Goal: Find specific page/section: Find specific page/section

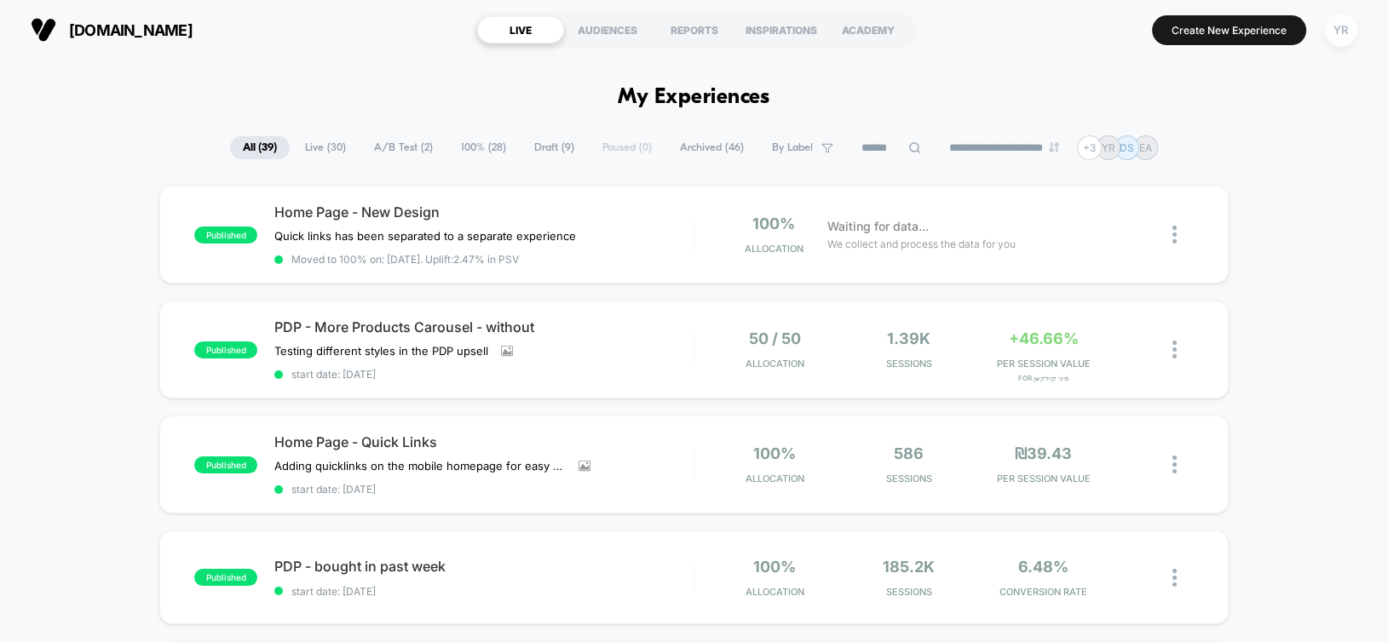
click at [1341, 39] on div "YR" at bounding box center [1340, 30] width 33 height 33
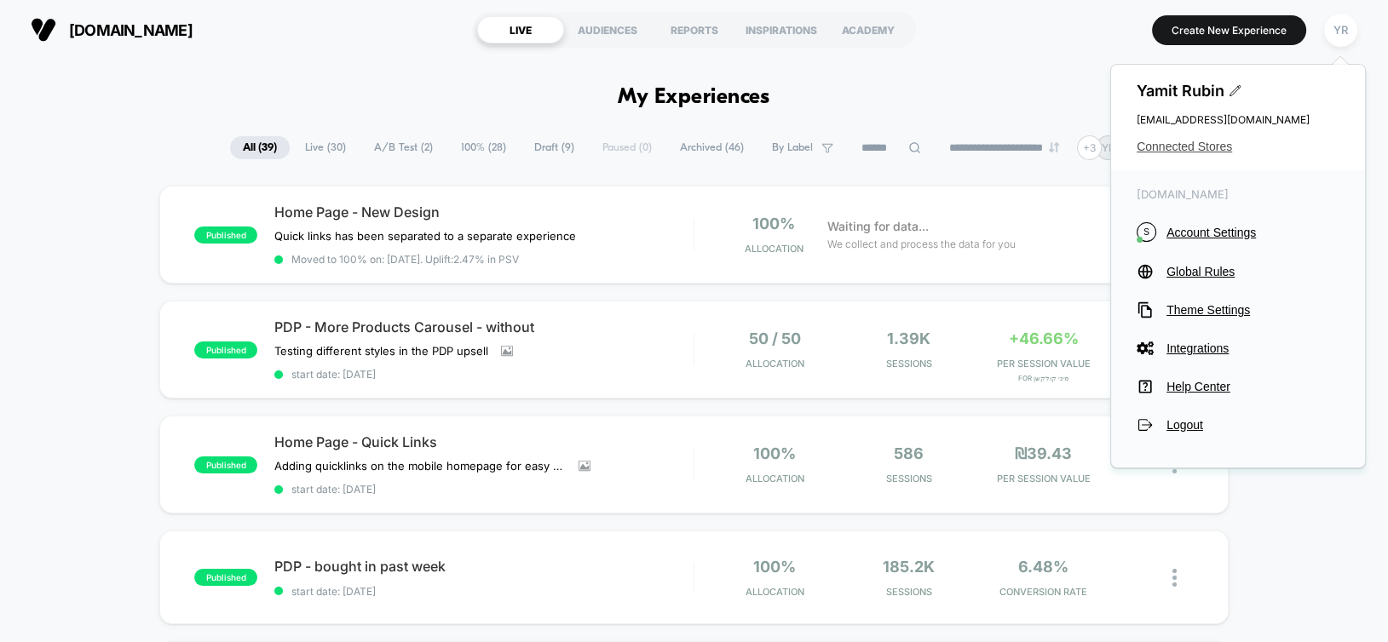
click at [1160, 142] on span "Connected Stores" at bounding box center [1238, 147] width 203 height 14
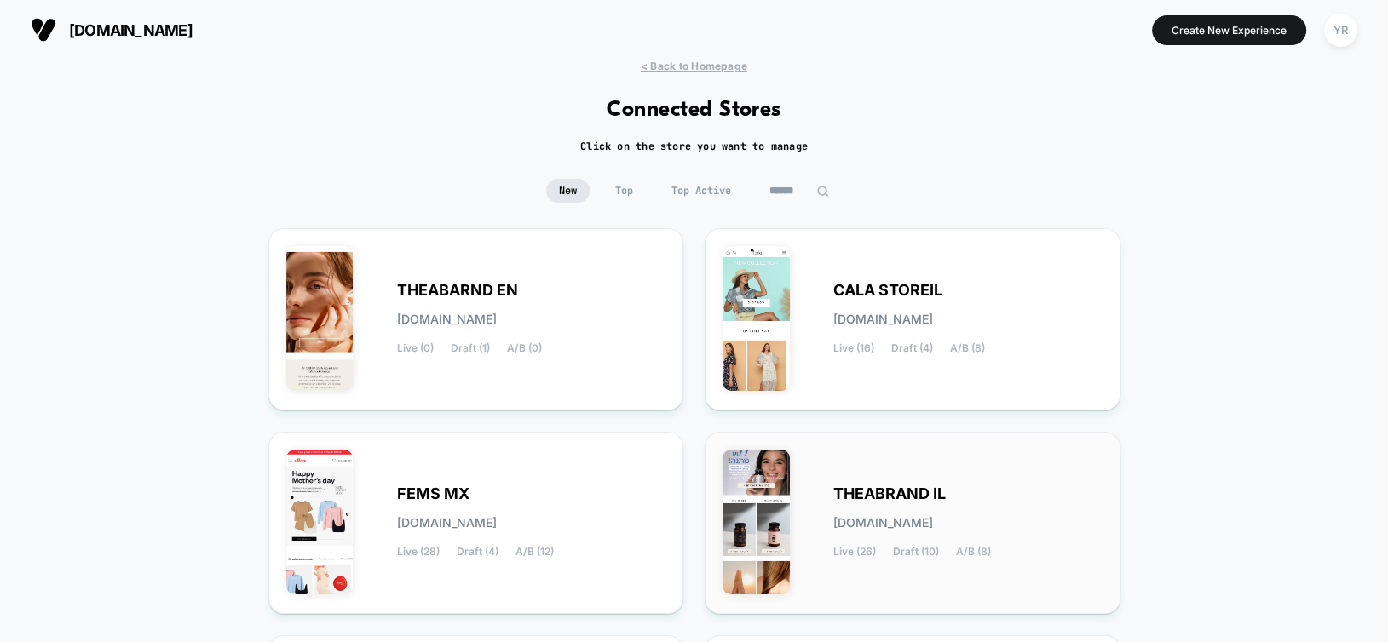
click at [757, 503] on img at bounding box center [755, 522] width 67 height 145
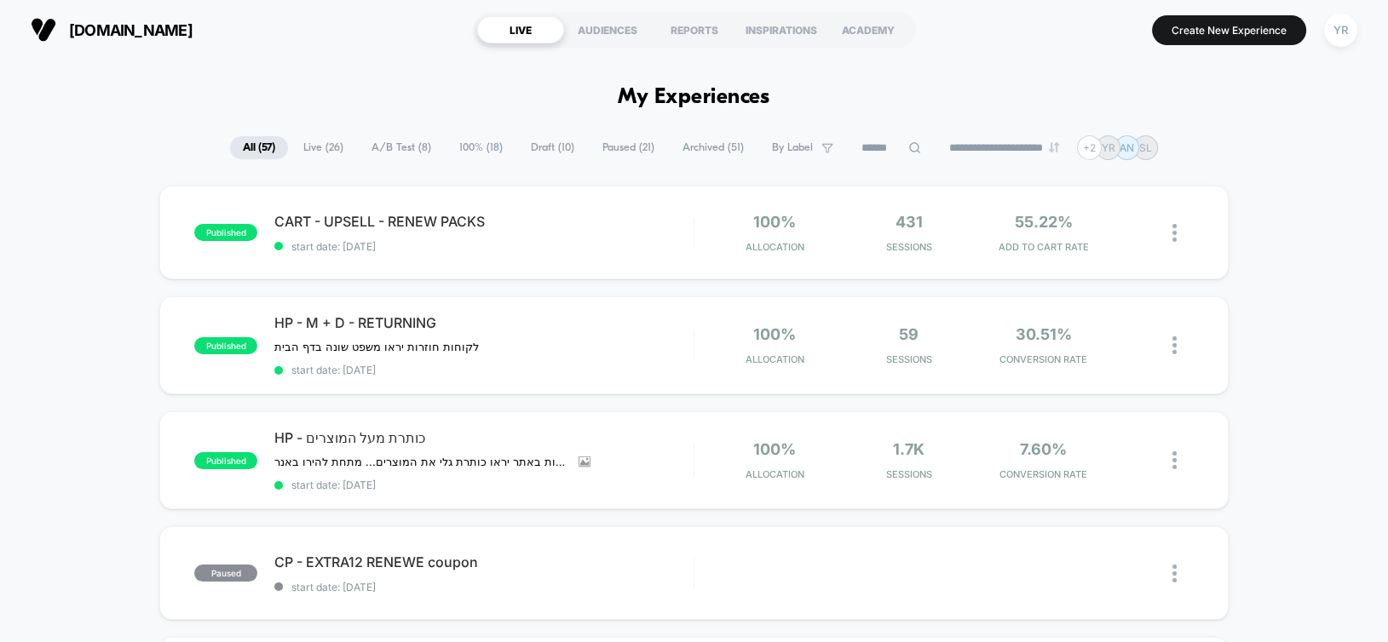
click at [393, 141] on span "A/B Test ( 8 )" at bounding box center [401, 147] width 85 height 23
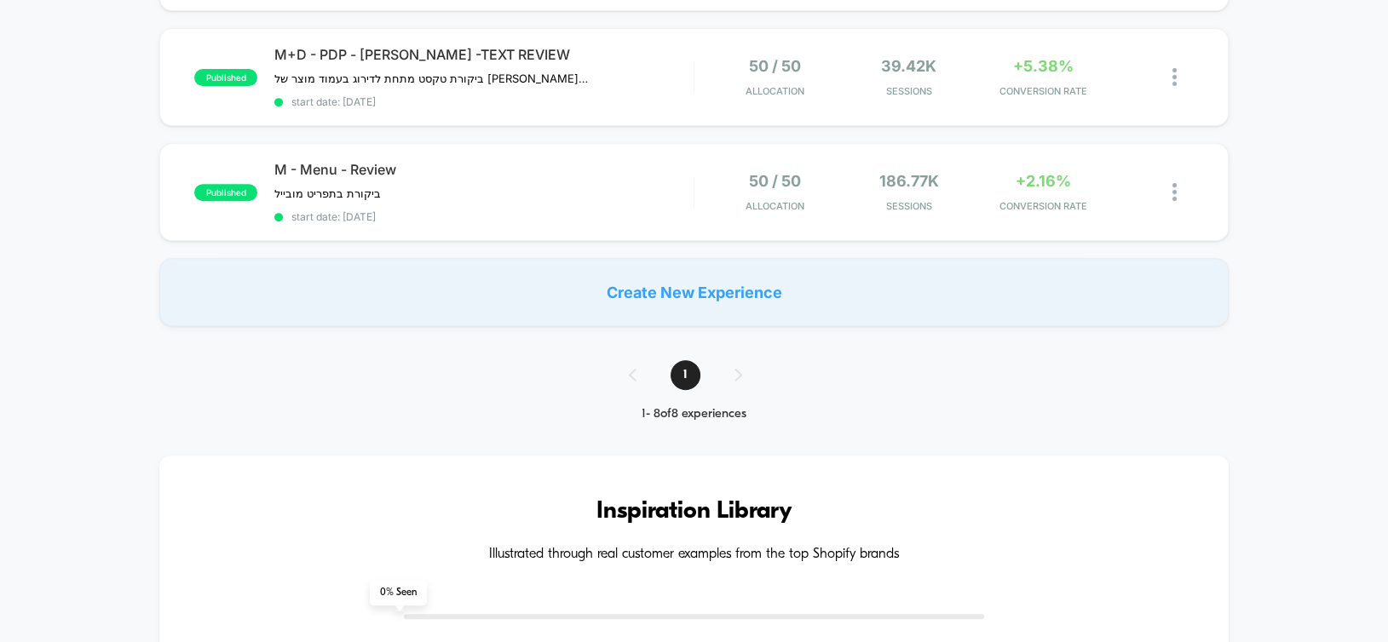
scroll to position [845, 0]
